Goal: Information Seeking & Learning: Find specific page/section

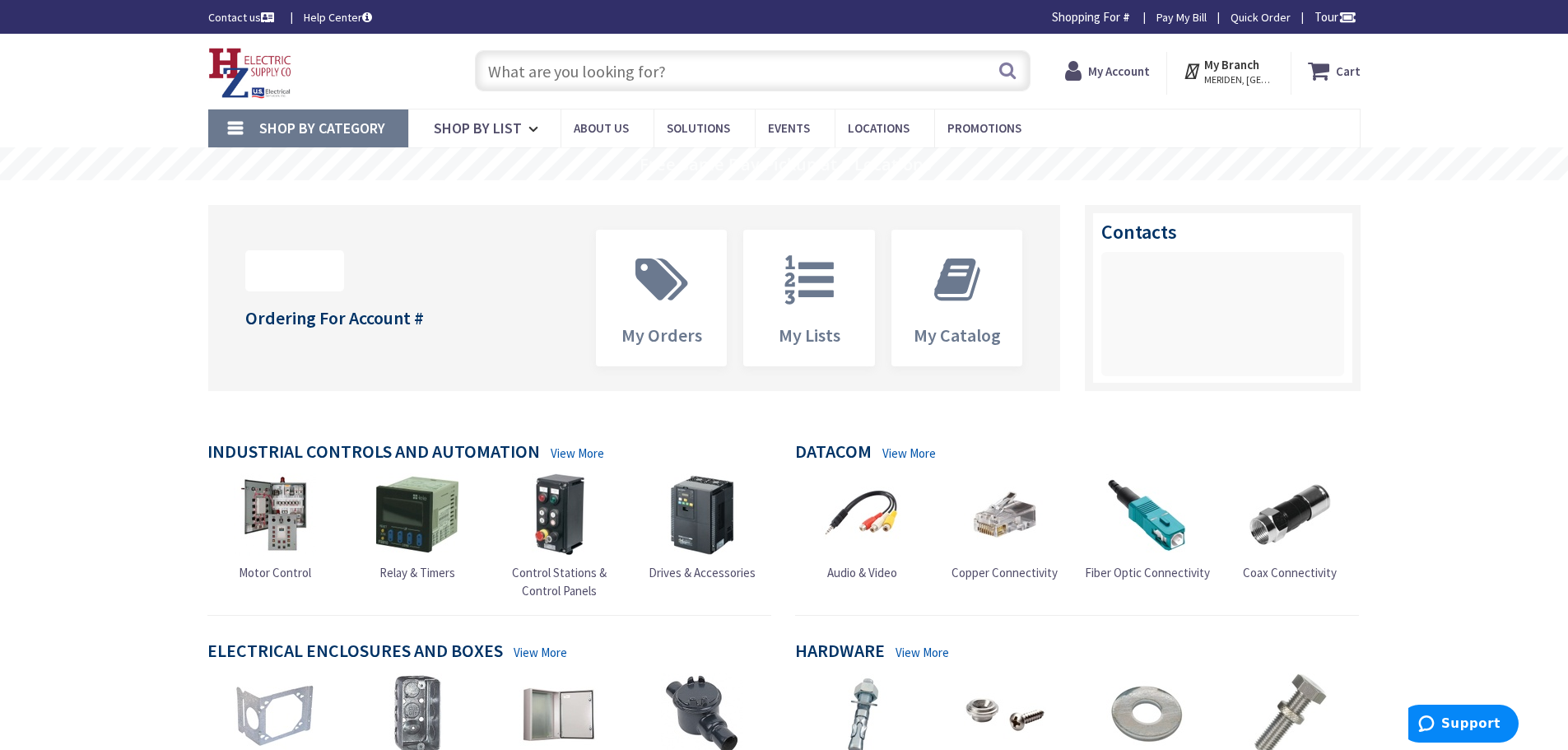
type input "[STREET_ADDRESS]"
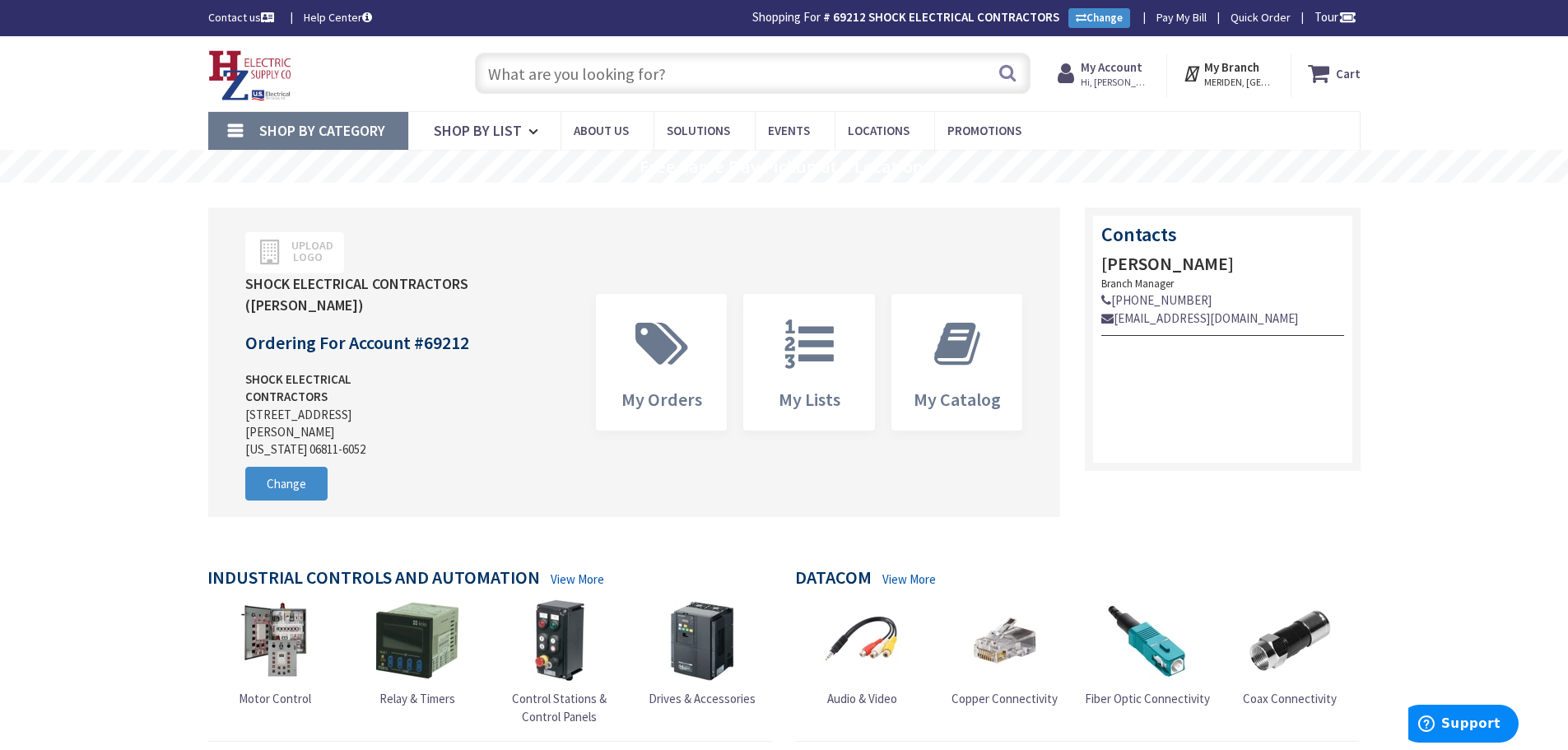
click at [660, 68] on input "text" at bounding box center [753, 73] width 556 height 41
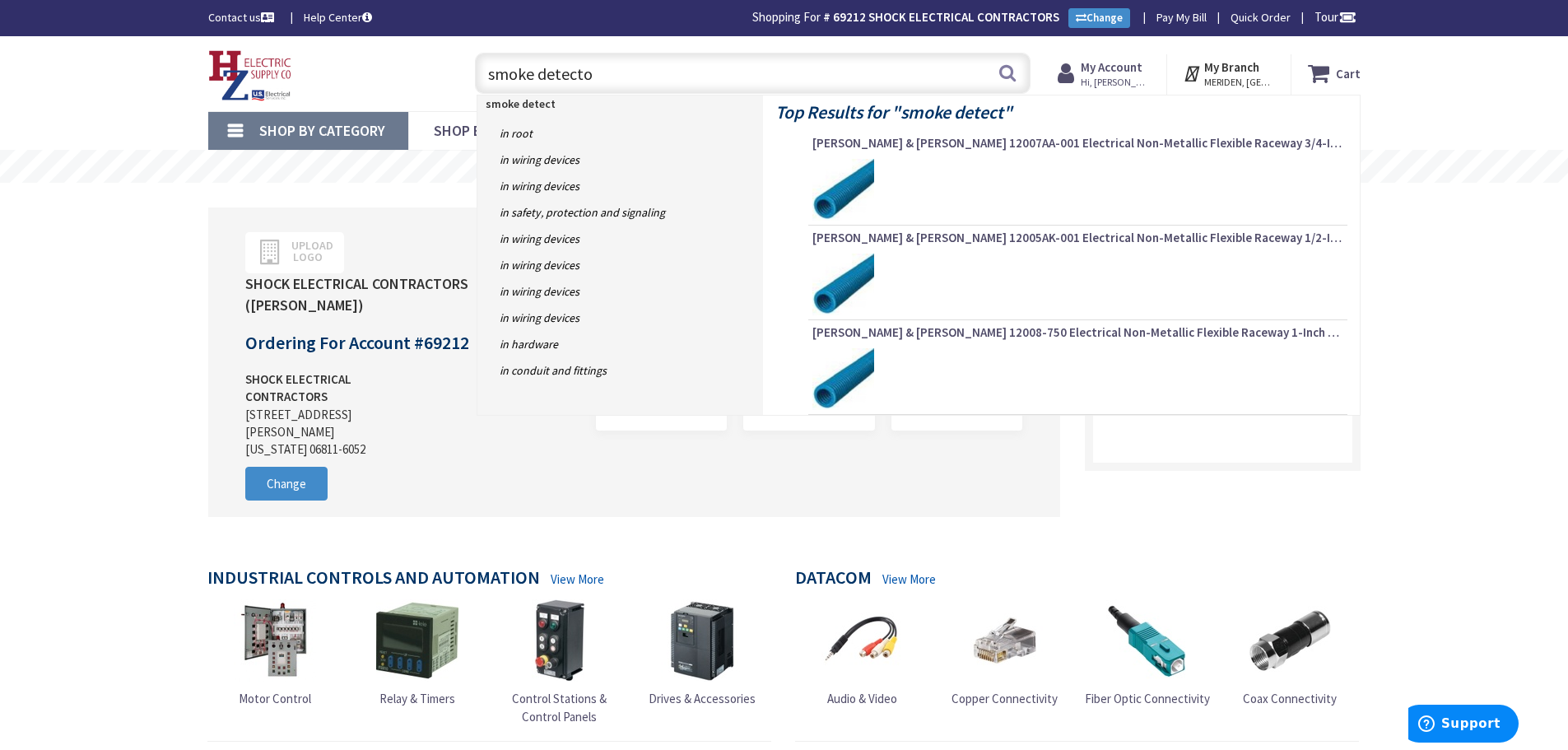
type input "smoke detector"
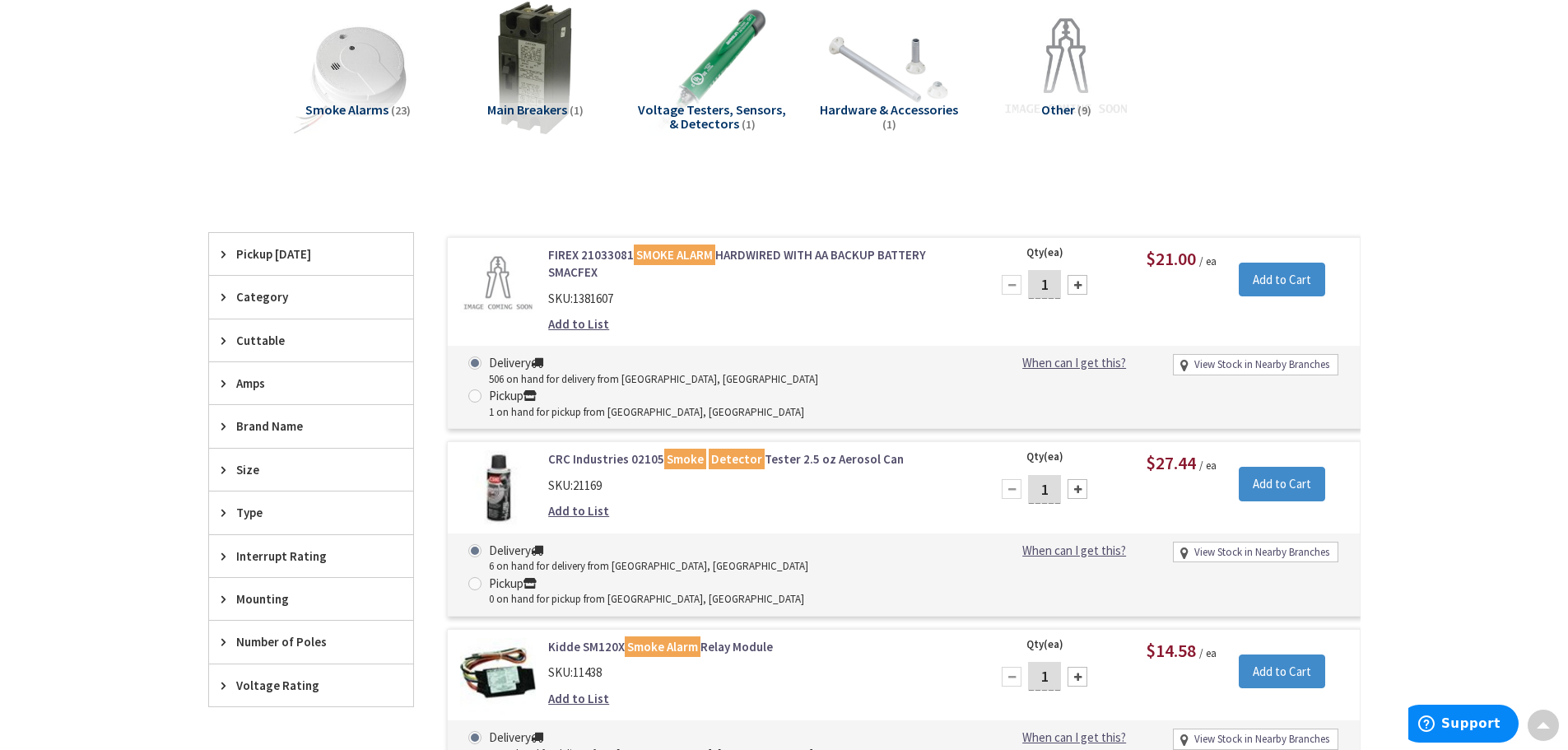
scroll to position [3, 0]
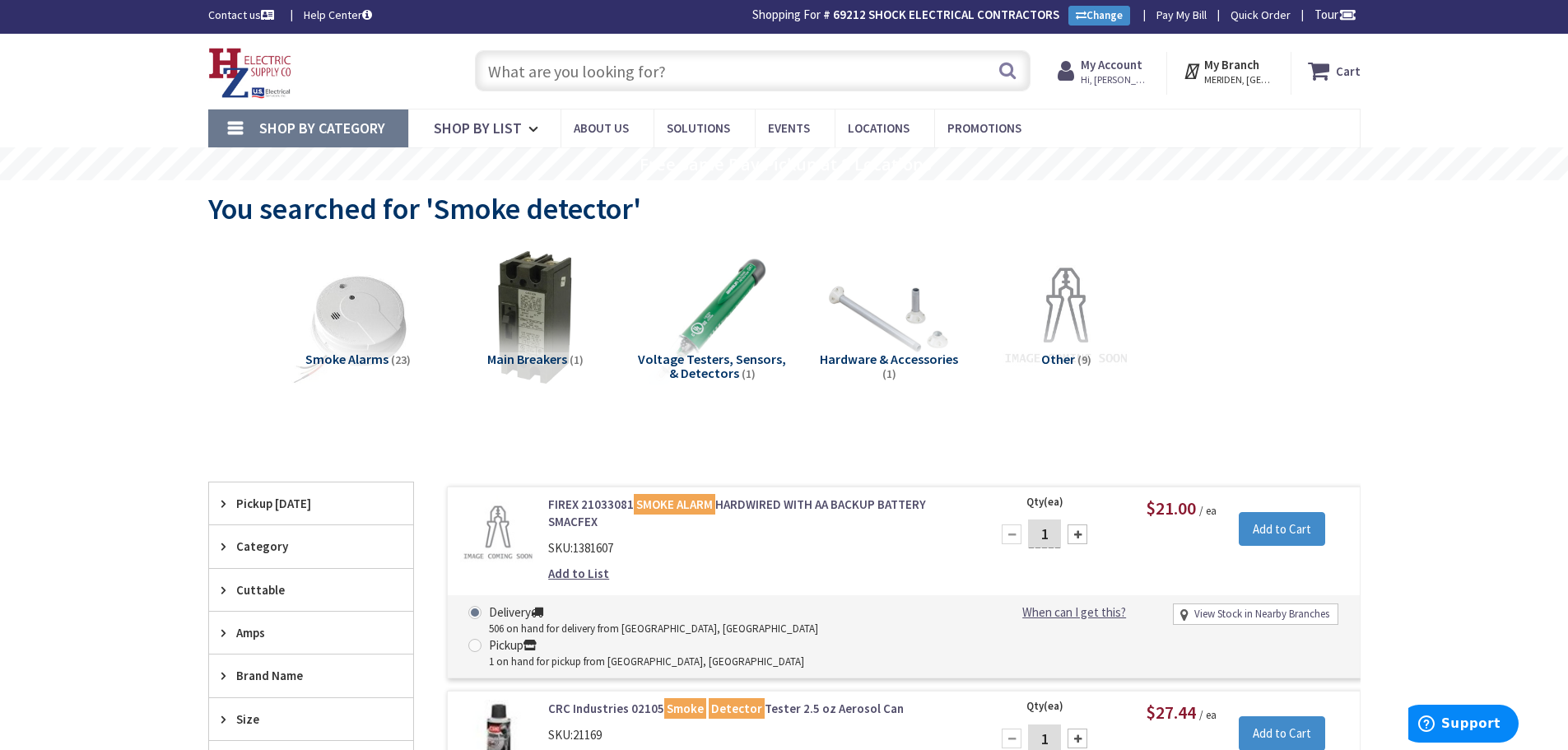
click at [650, 66] on input "text" at bounding box center [753, 71] width 556 height 41
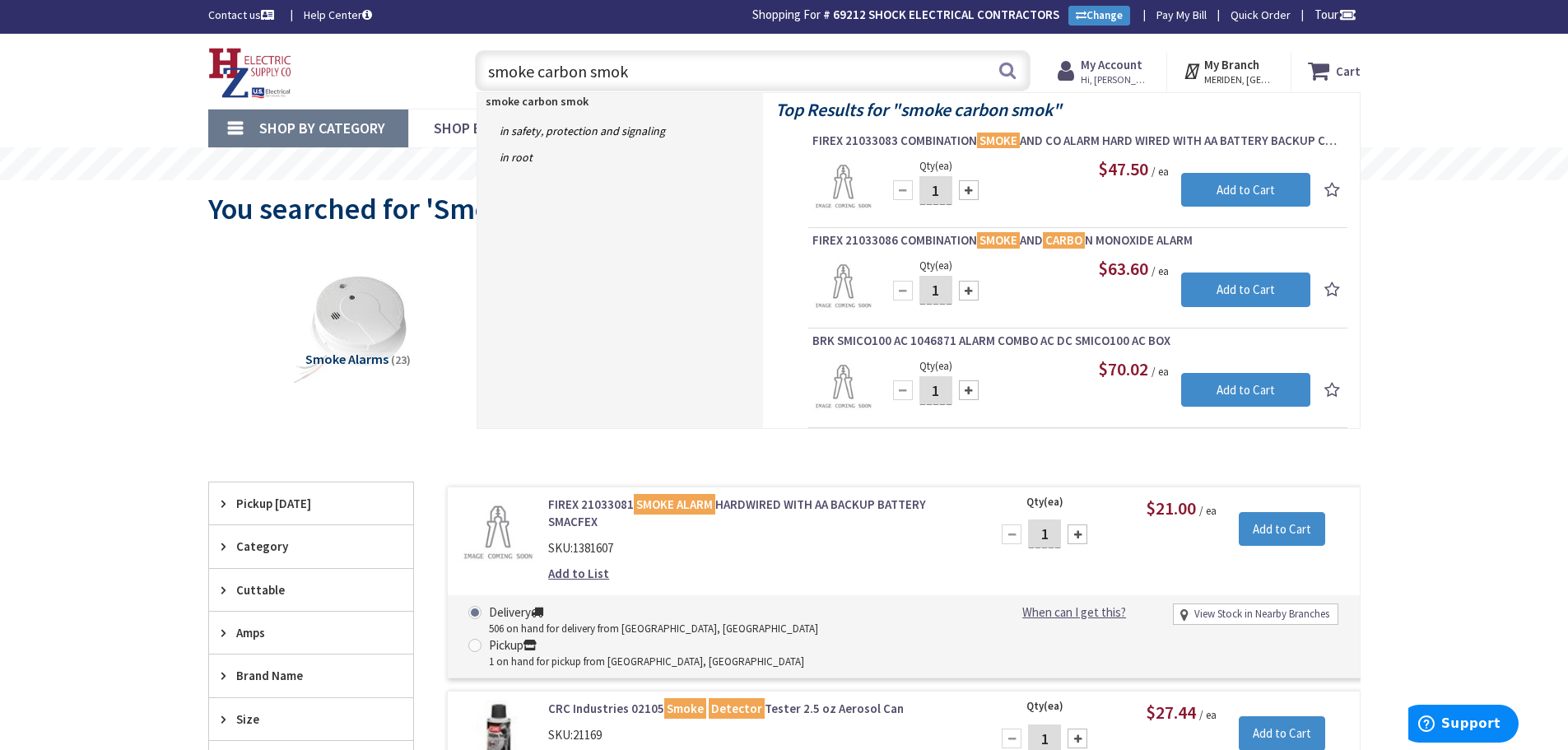
type input "smoke carbon smoke"
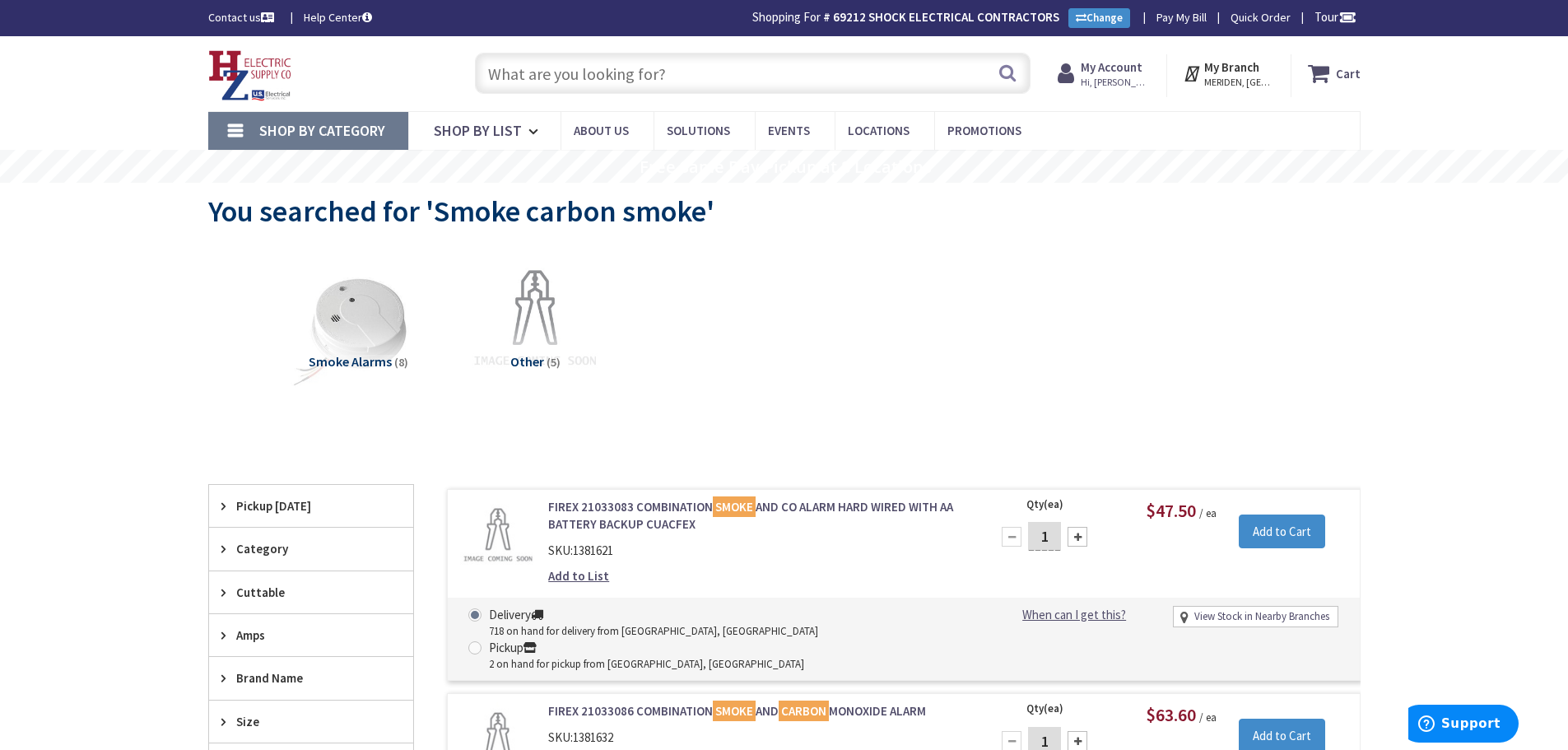
click at [545, 64] on input "text" at bounding box center [753, 73] width 556 height 41
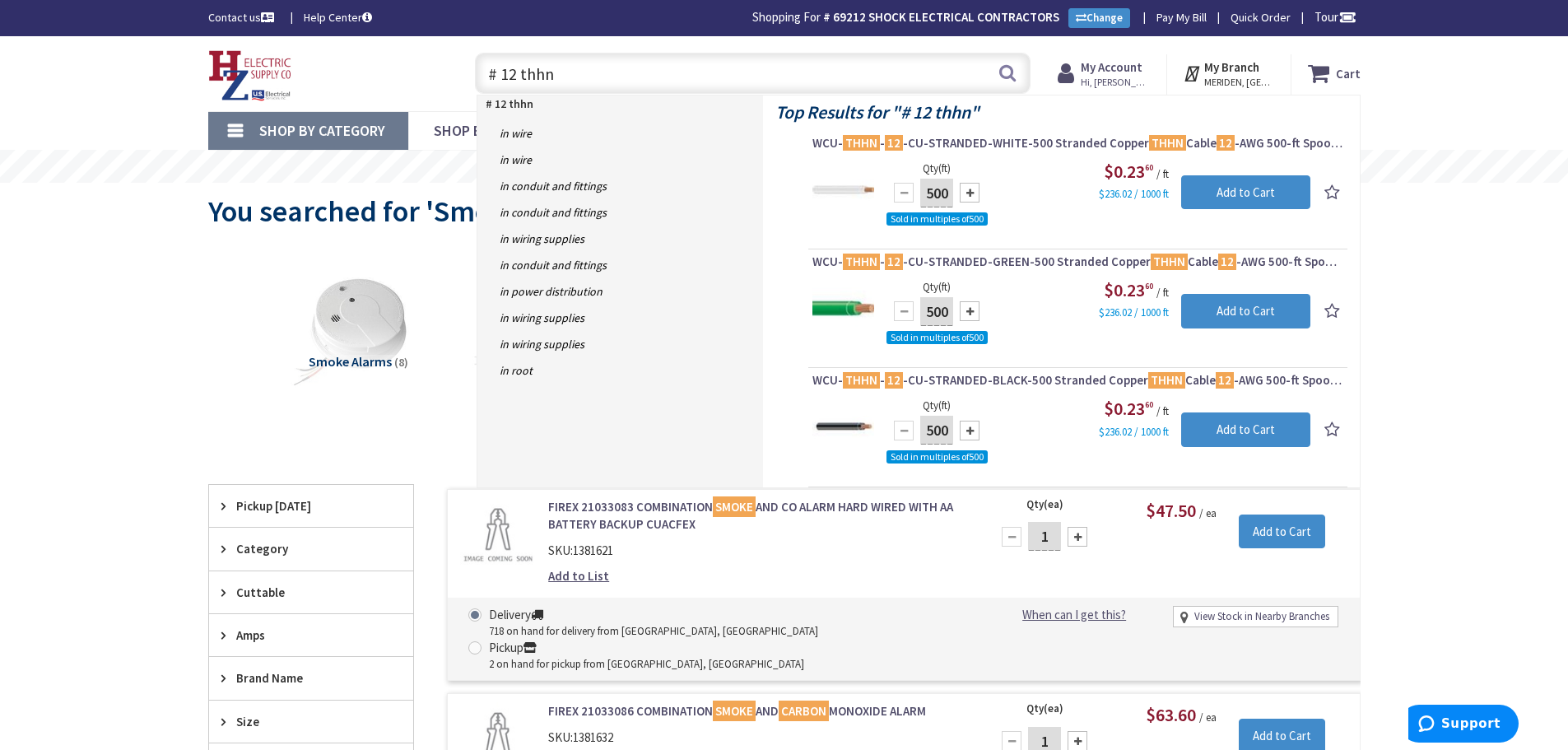
drag, startPoint x: 570, startPoint y: 64, endPoint x: 320, endPoint y: 60, distance: 250.0
click at [320, 61] on div "Toggle Nav # 12 thhn # 12 thhn Search Cart My Cart Close" at bounding box center [784, 73] width 1177 height 55
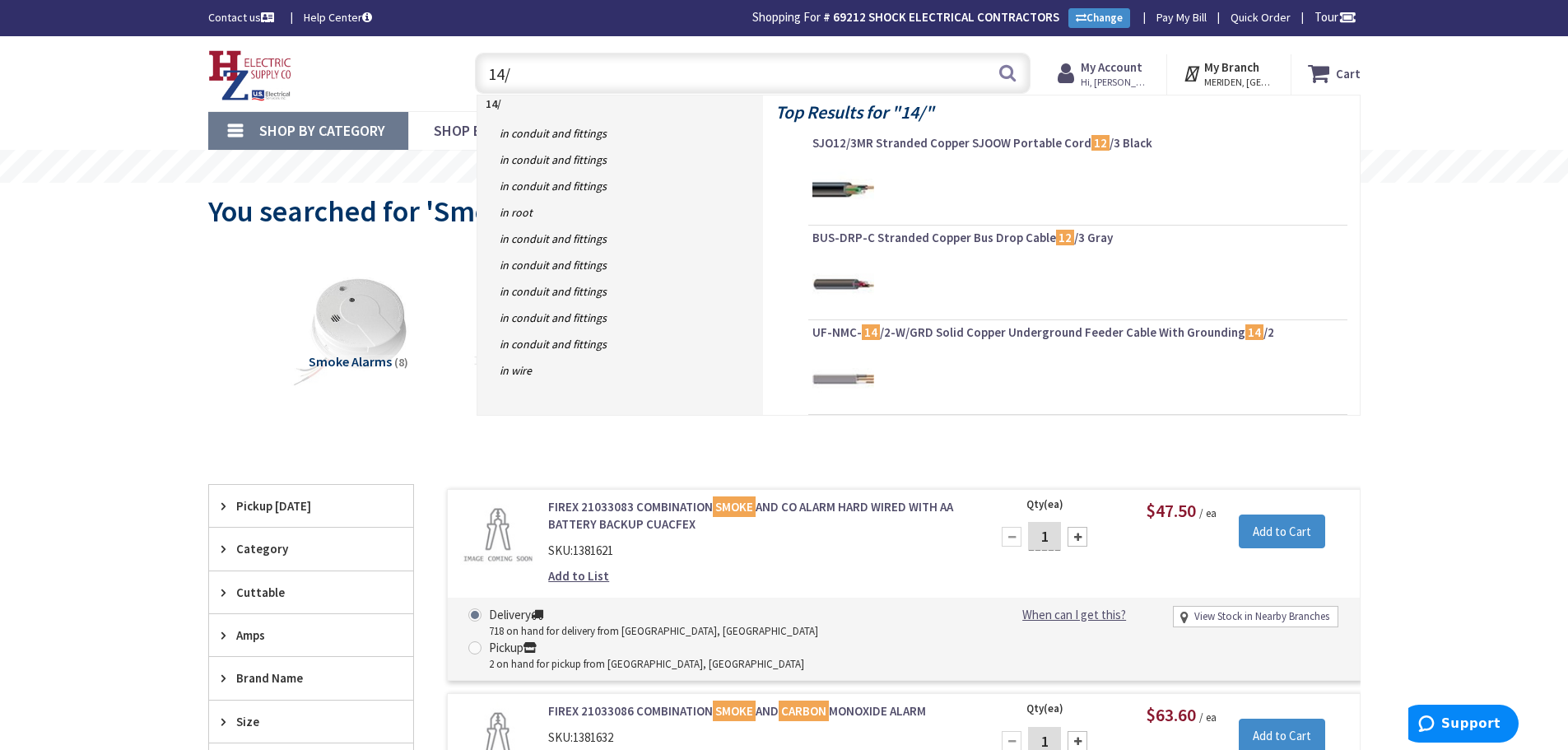
type input "14/2"
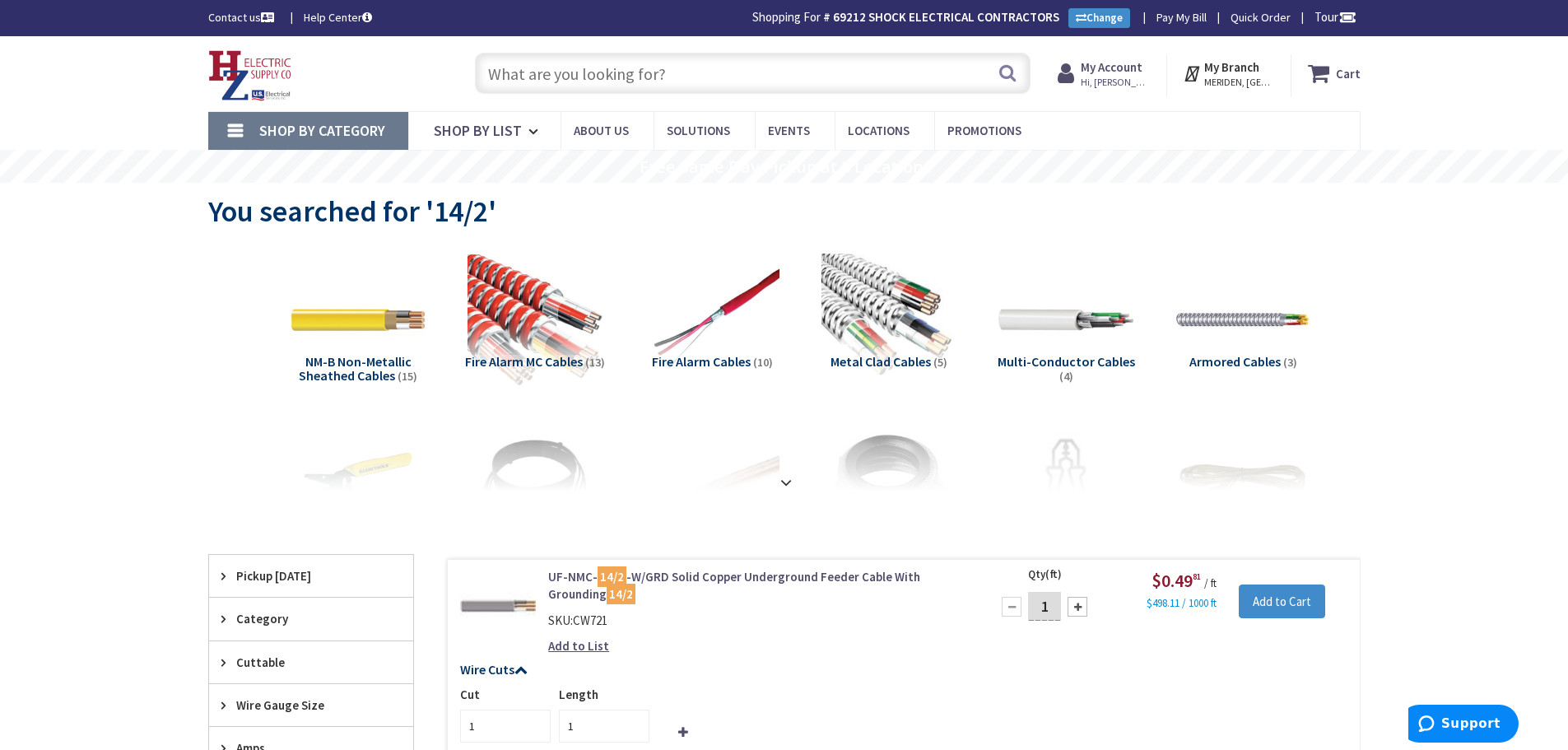
click at [563, 81] on input "text" at bounding box center [753, 73] width 556 height 41
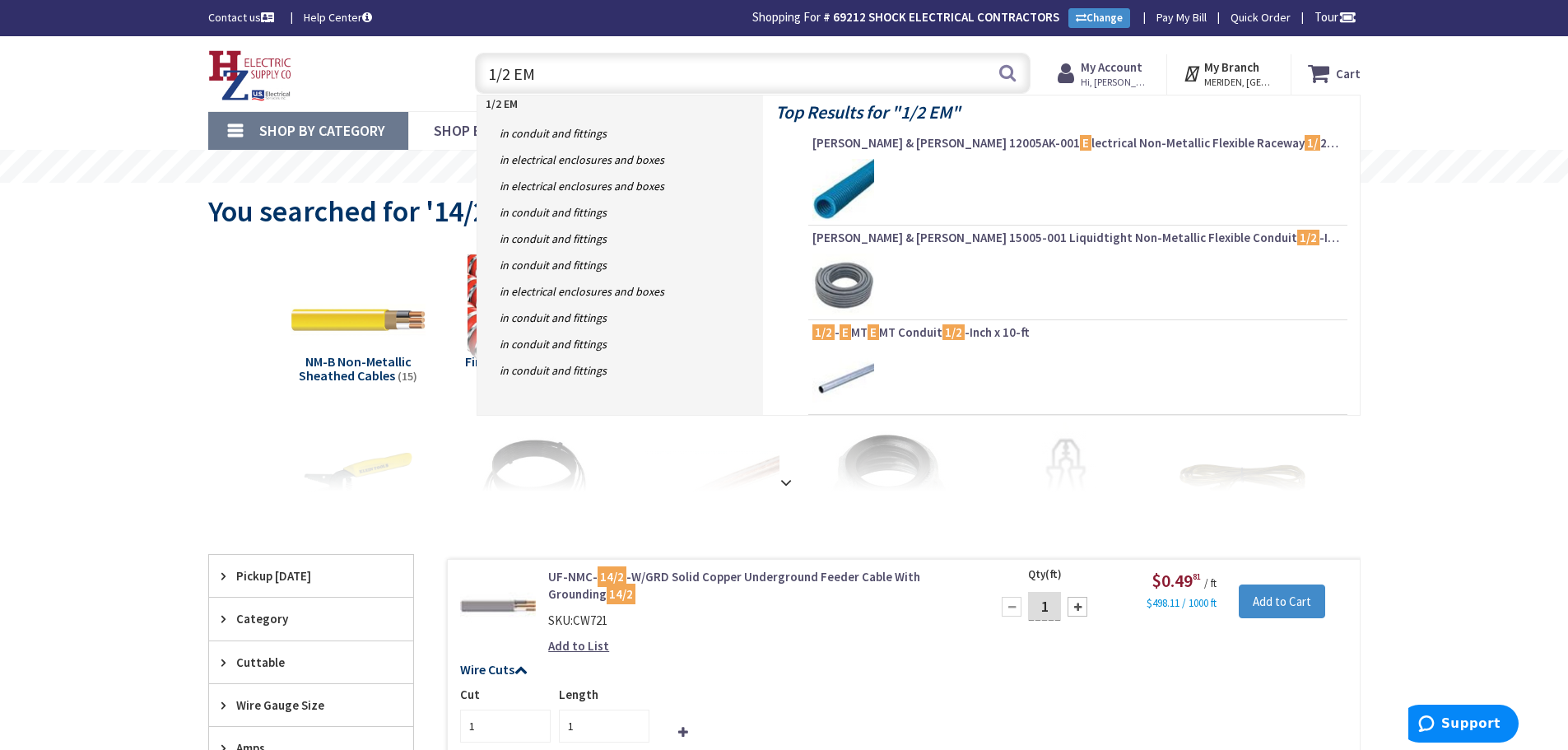
type input "1/2 EMT"
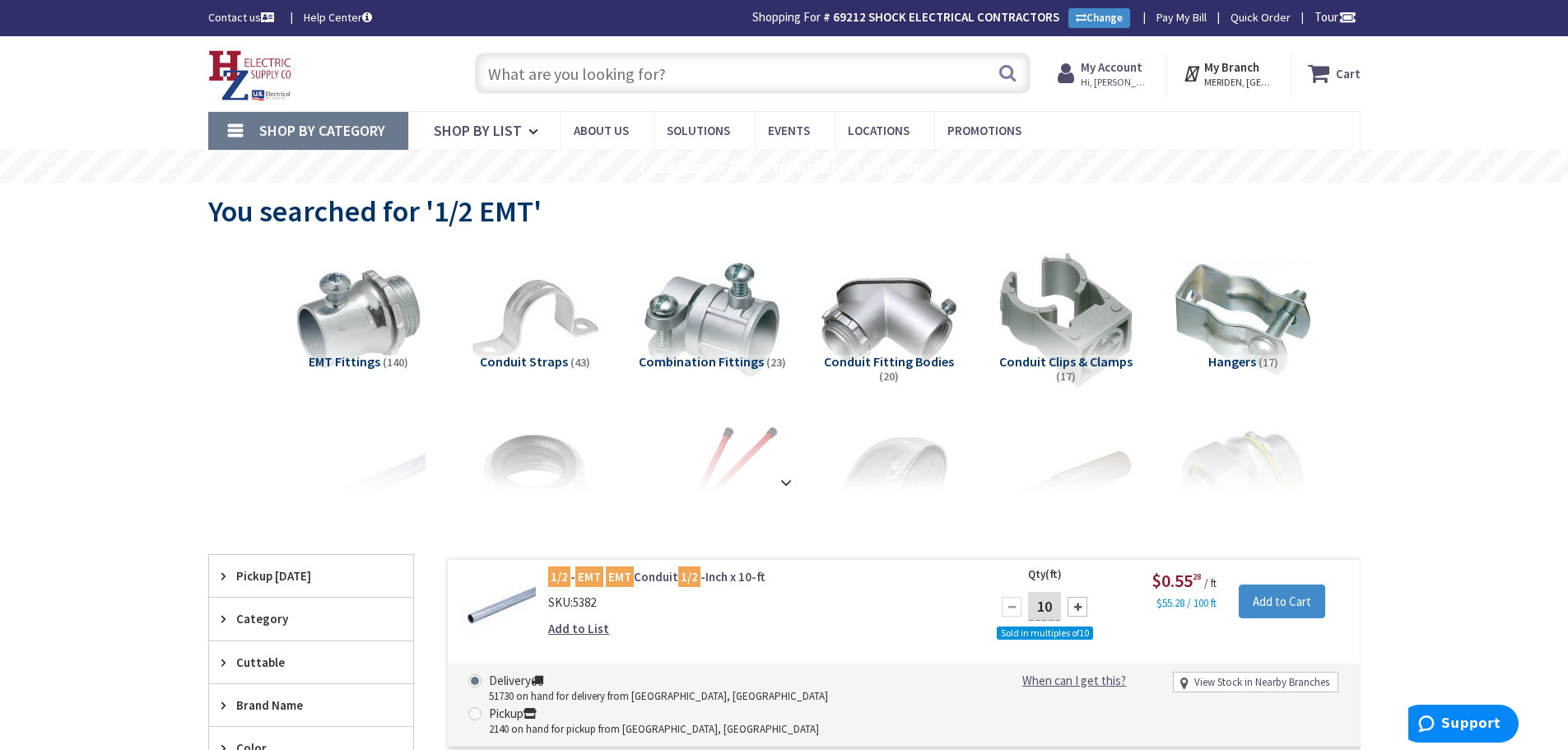
click at [546, 70] on input "text" at bounding box center [753, 73] width 556 height 41
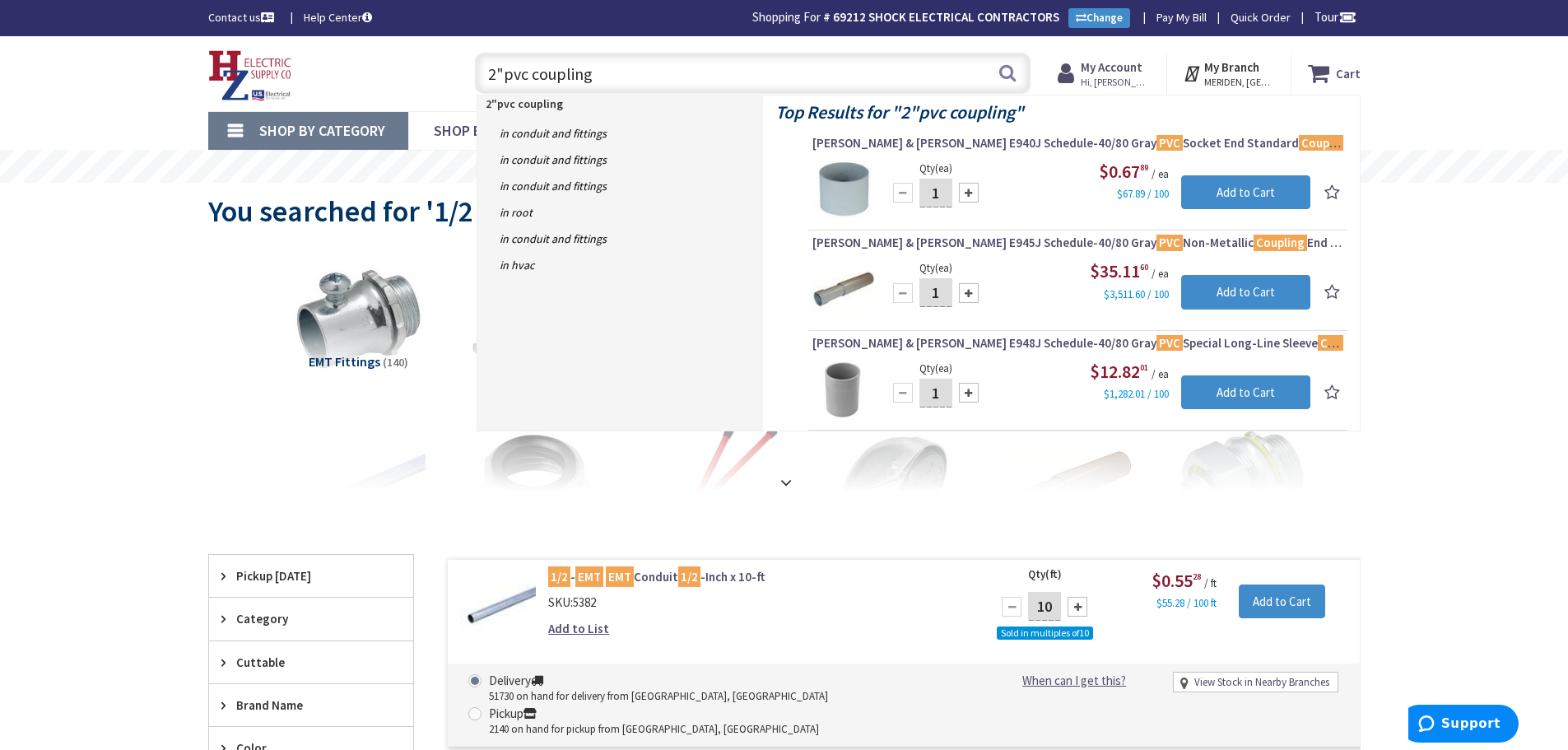
drag, startPoint x: 610, startPoint y: 79, endPoint x: 325, endPoint y: 103, distance: 286.0
click at [325, 103] on div "Skip to Content Toggle Nav 2"pvc coupling 2"pvc coupling Search Cart My Cart Cl…" at bounding box center [784, 74] width 1235 height 75
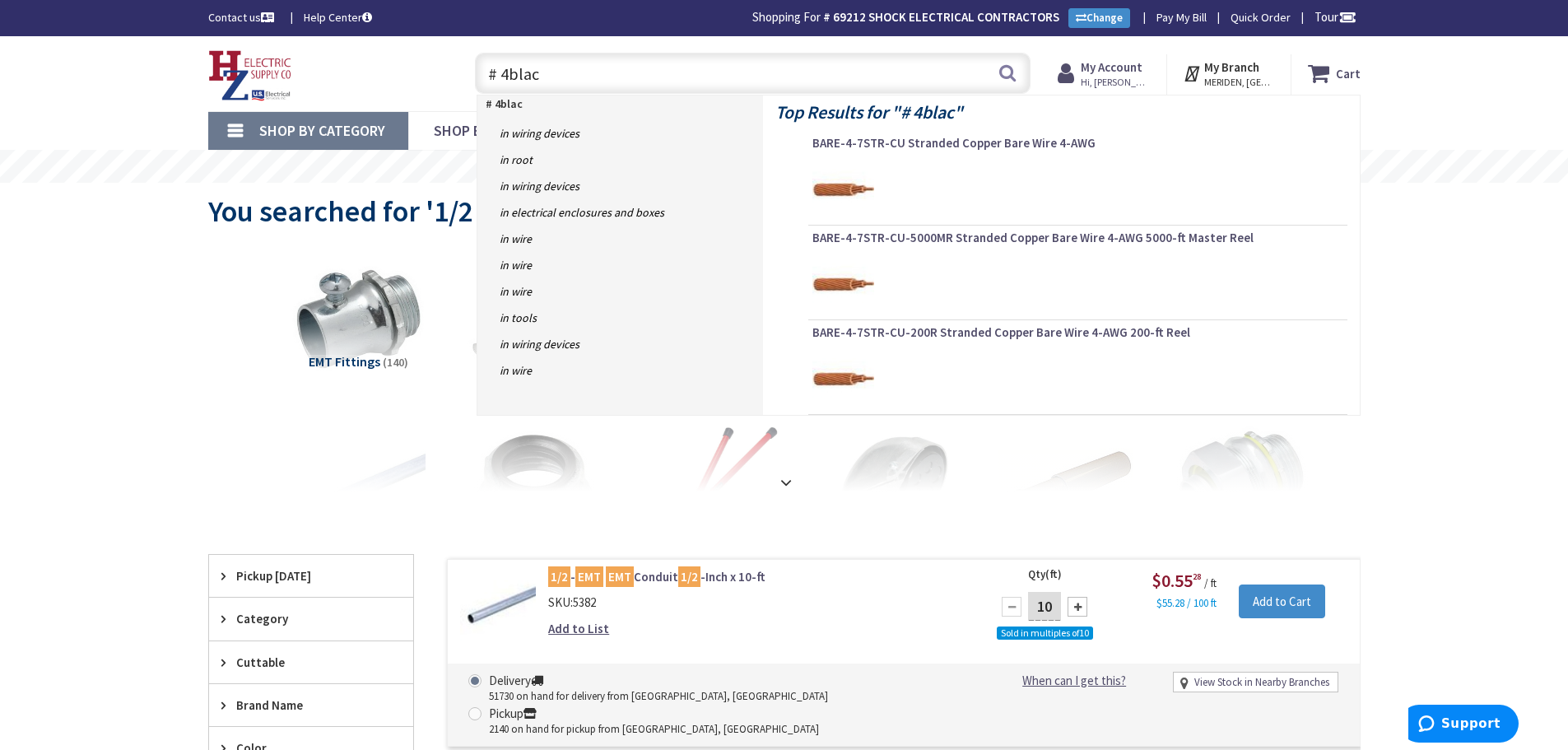
type input "# 4black"
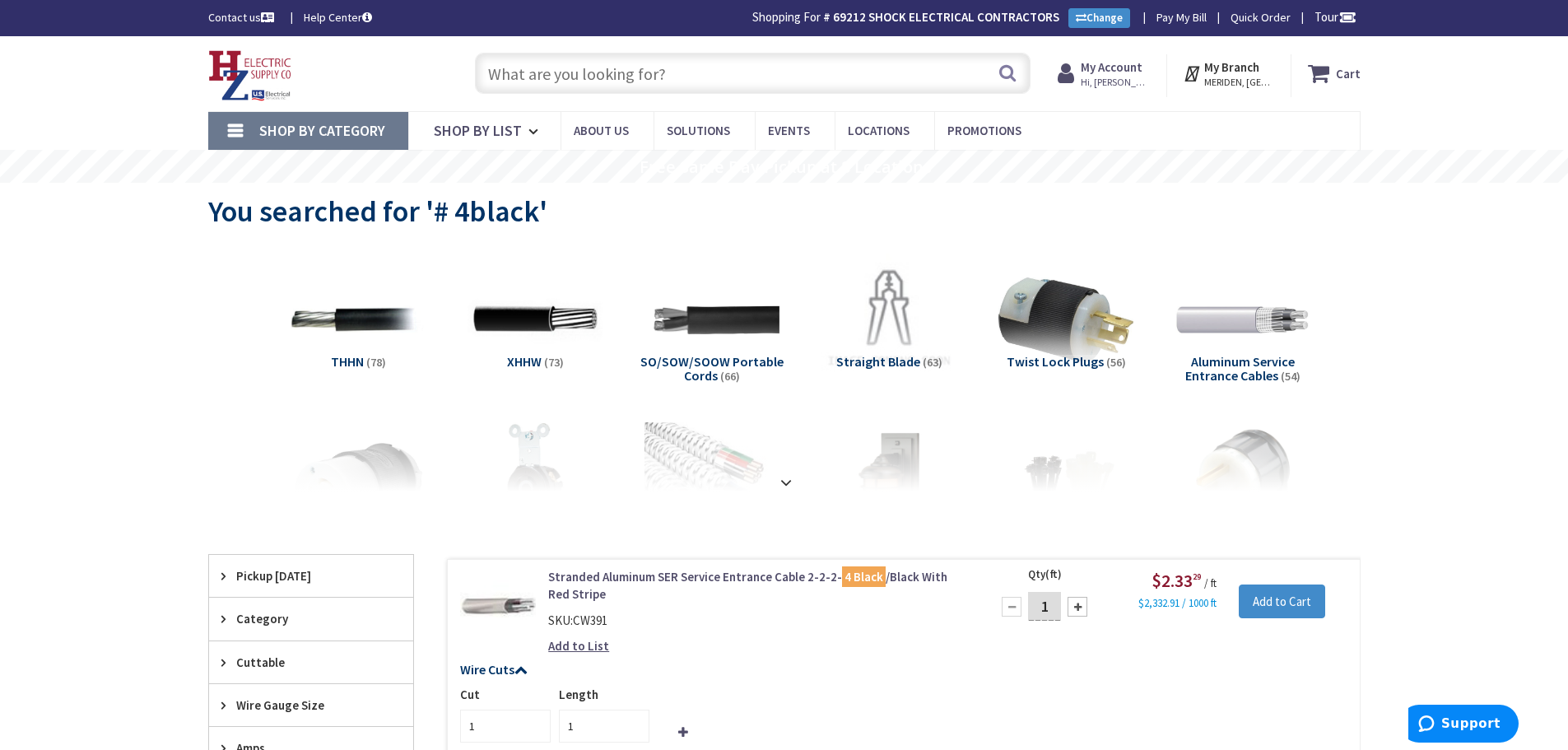
click at [529, 69] on input "text" at bounding box center [753, 73] width 556 height 41
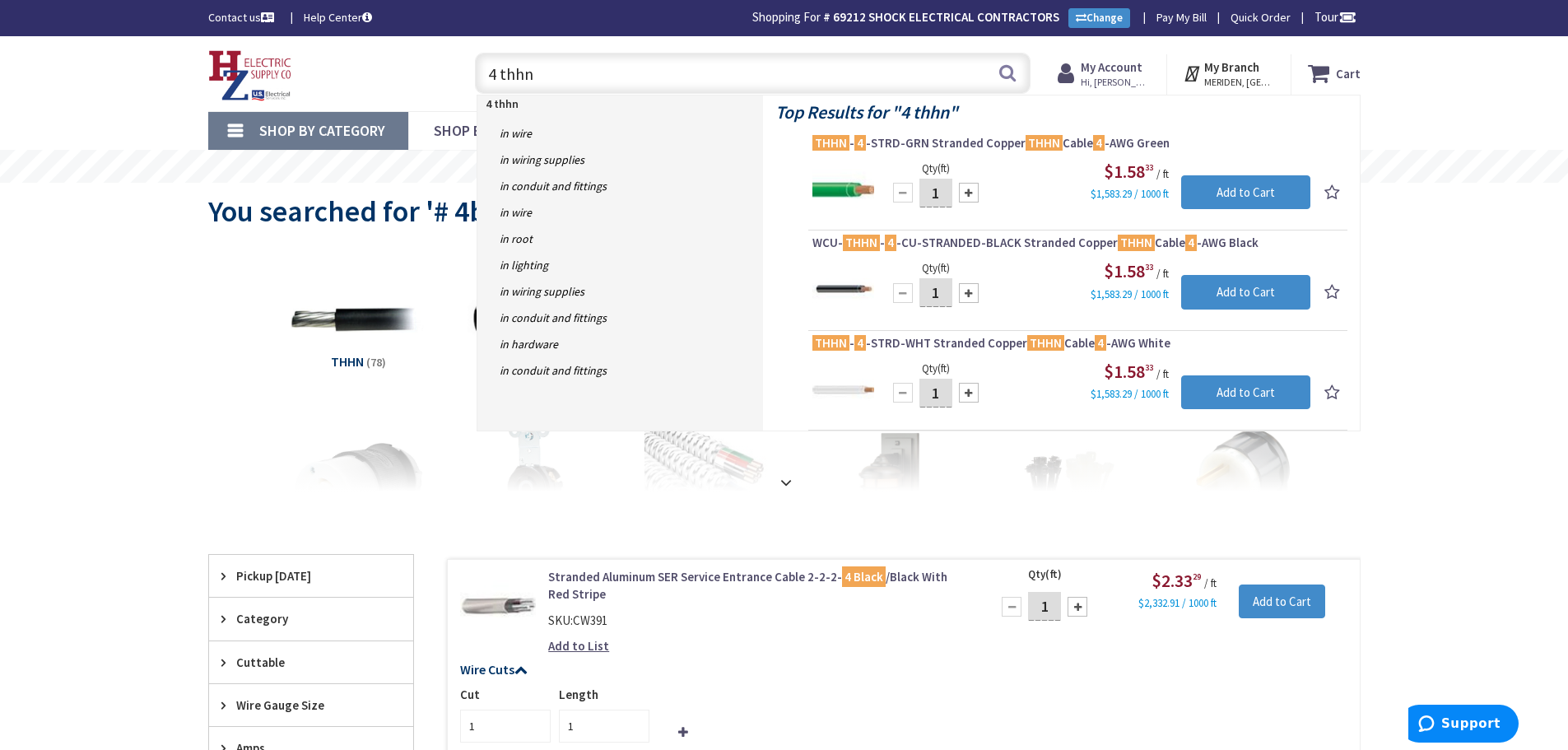
click at [501, 78] on input "4 thhn" at bounding box center [753, 73] width 556 height 41
type input "8 thhn"
